Goal: Complete application form

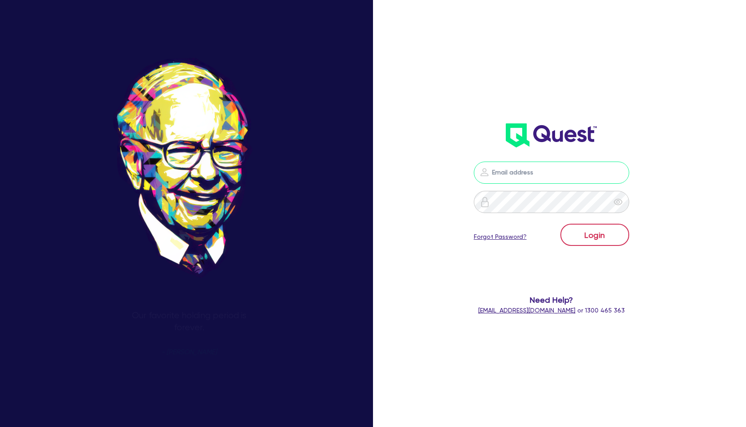
type input "[PERSON_NAME][EMAIL_ADDRESS][PERSON_NAME][DOMAIN_NAME]"
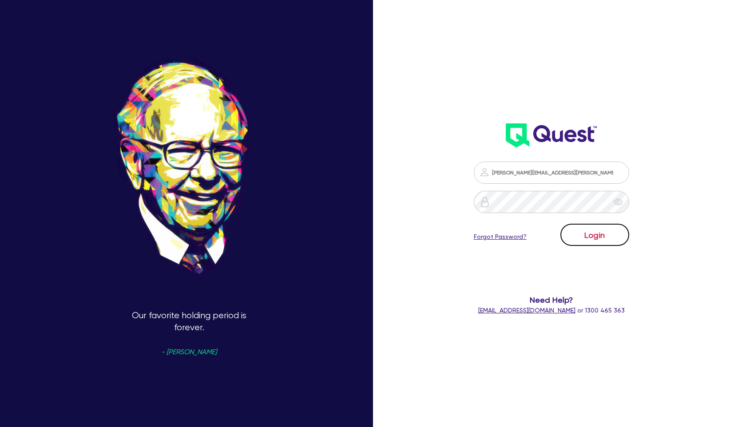
click at [603, 235] on button "Login" at bounding box center [595, 235] width 69 height 22
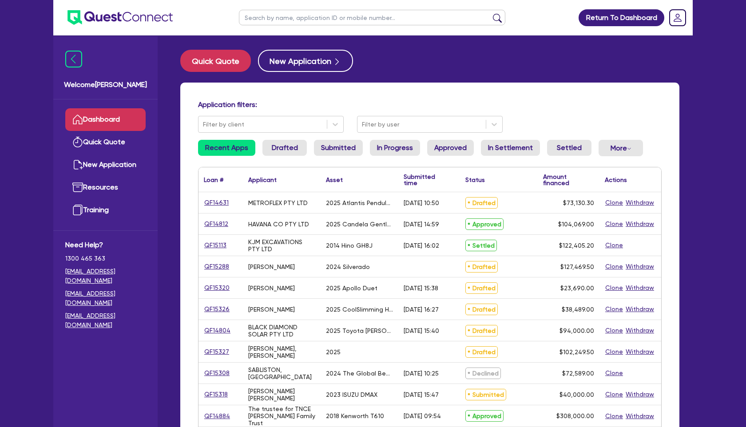
click at [292, 19] on input "text" at bounding box center [372, 18] width 267 height 16
type input "AST AESTHETICS PTY LTD"
click at [498, 16] on button "submit" at bounding box center [497, 19] width 14 height 12
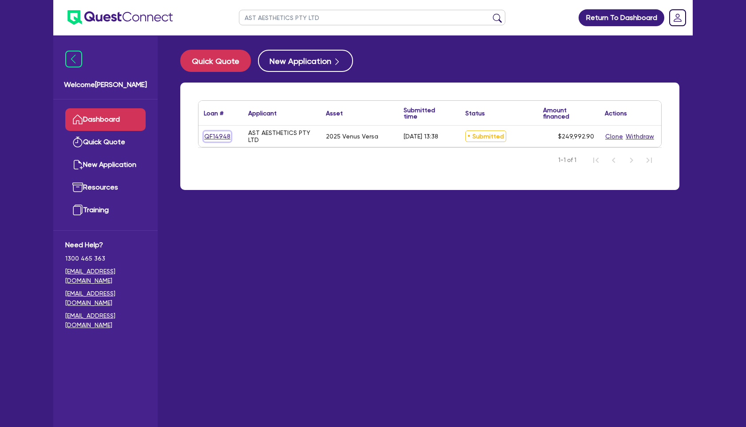
click at [217, 136] on link "QF14948" at bounding box center [217, 136] width 27 height 10
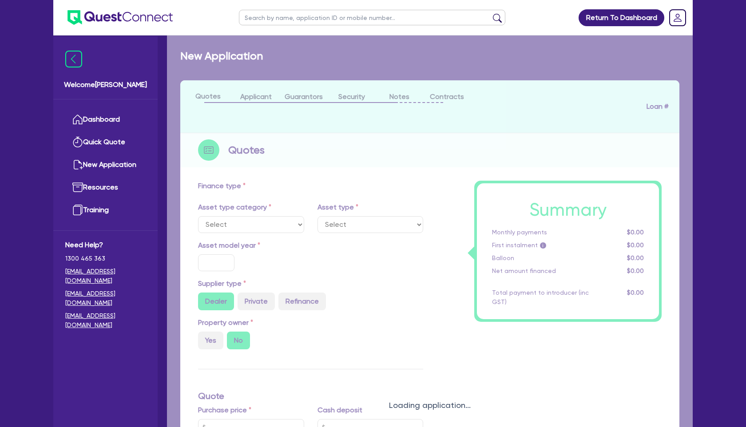
select select "SECONDARY_ASSETS"
type input "2025"
radio input "true"
type input "255,138.4"
type input "5,800"
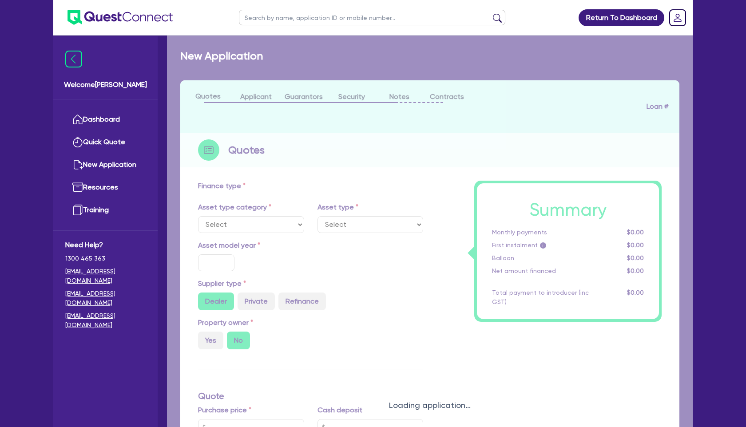
type input "4"
type input "9,999.72"
type input "7.49"
select select "MEDICAL_DENTAL_LABORATORY_EQUIPMENT"
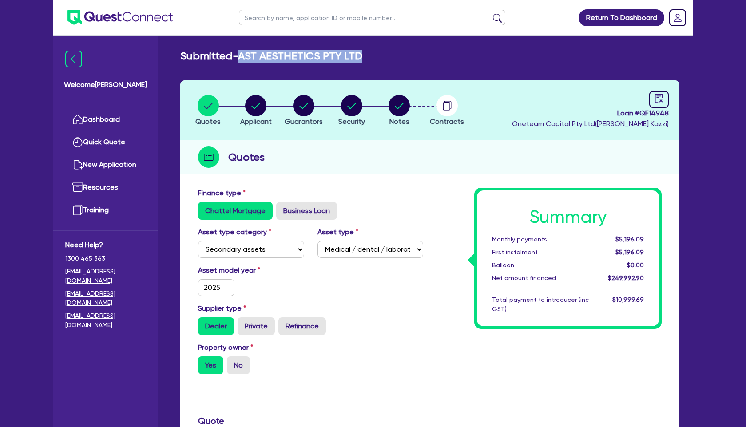
drag, startPoint x: 367, startPoint y: 57, endPoint x: 243, endPoint y: 57, distance: 124.4
click at [243, 57] on div "Submitted - AST AESTHETICS PTY LTD" at bounding box center [430, 56] width 513 height 13
copy h2 "AST AESTHETICS PTY LTD"
click at [400, 113] on circle "button" at bounding box center [399, 105] width 21 height 21
select select "Other"
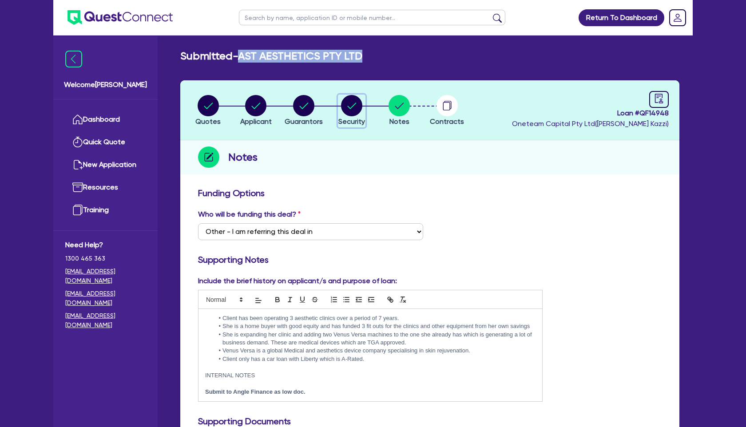
click at [348, 107] on icon "button" at bounding box center [351, 106] width 9 height 6
select select "SECONDARY_ASSETS"
select select "MEDICAL_DENTAL_LABORATORY_EQUIPMENT"
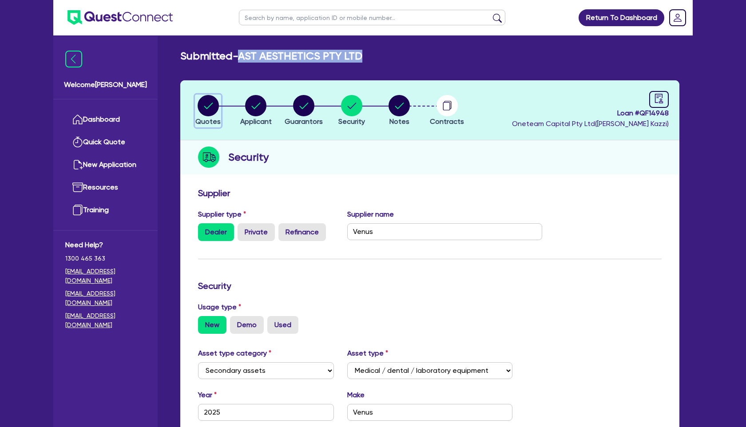
click at [209, 101] on circle "button" at bounding box center [208, 105] width 21 height 21
select select "SECONDARY_ASSETS"
select select "MEDICAL_DENTAL_LABORATORY_EQUIPMENT"
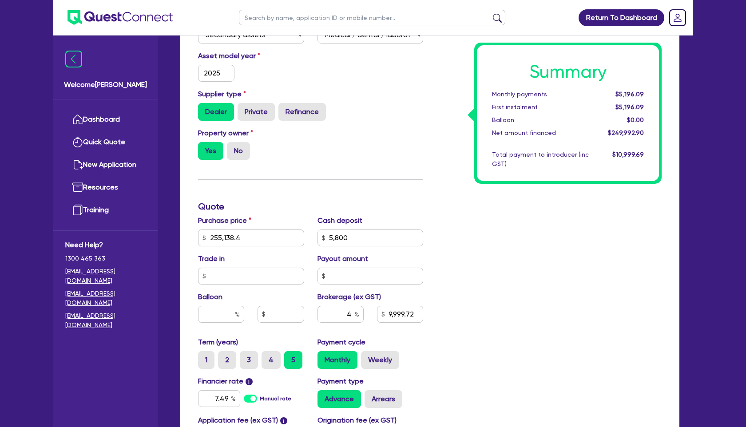
scroll to position [219, 0]
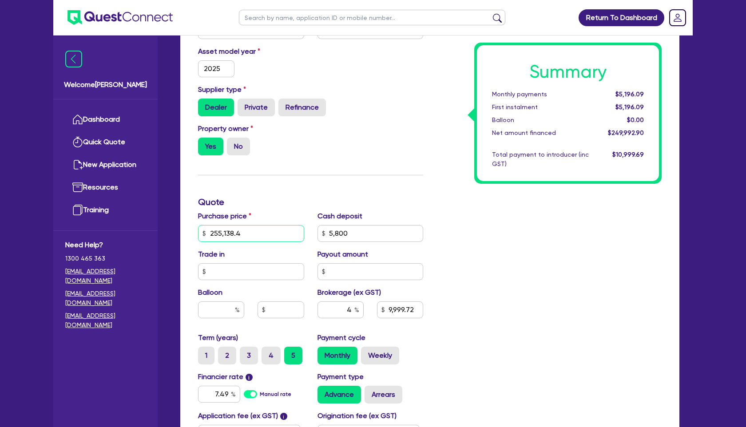
drag, startPoint x: 250, startPoint y: 235, endPoint x: 190, endPoint y: 232, distance: 60.0
click at [190, 232] on div "Finance type Chattel Mortgage Business Loan Asset type category Select Cars and…" at bounding box center [429, 248] width 499 height 569
type input "255,138.4"
type input "5,800"
type input "9,999.72"
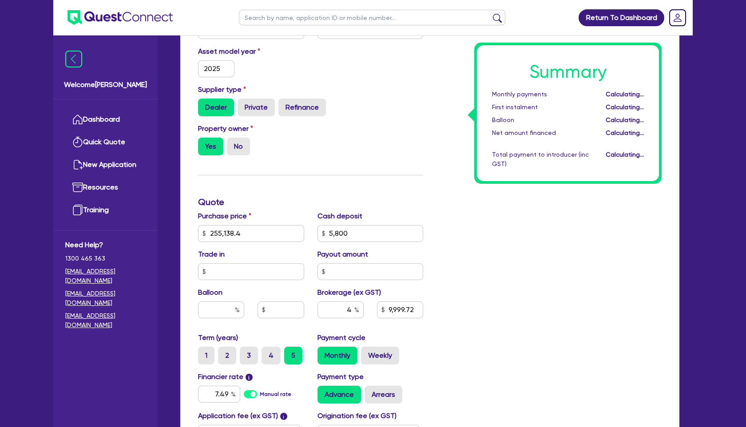
type input "255,138.4"
type input "5,800"
type input "9,999.72"
